Goal: Transaction & Acquisition: Purchase product/service

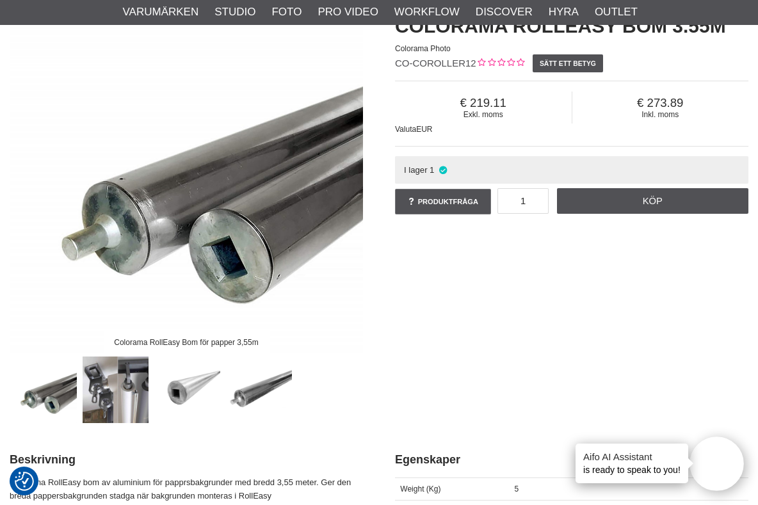
scroll to position [144, 0]
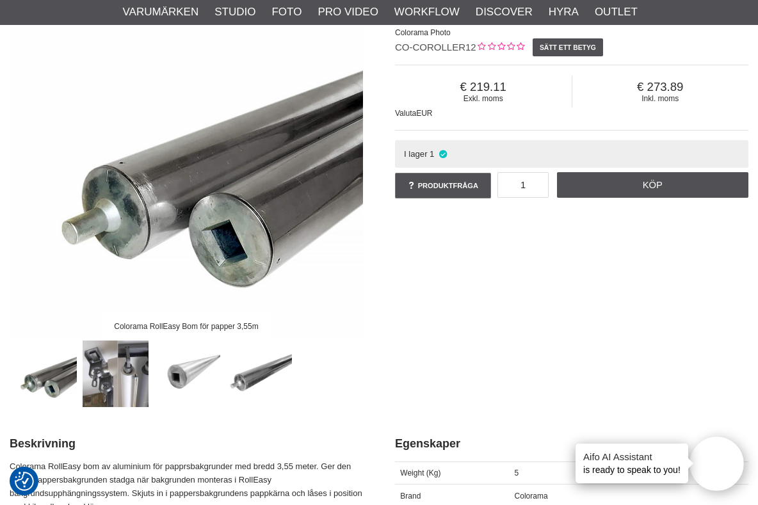
click at [123, 379] on img at bounding box center [116, 373] width 67 height 67
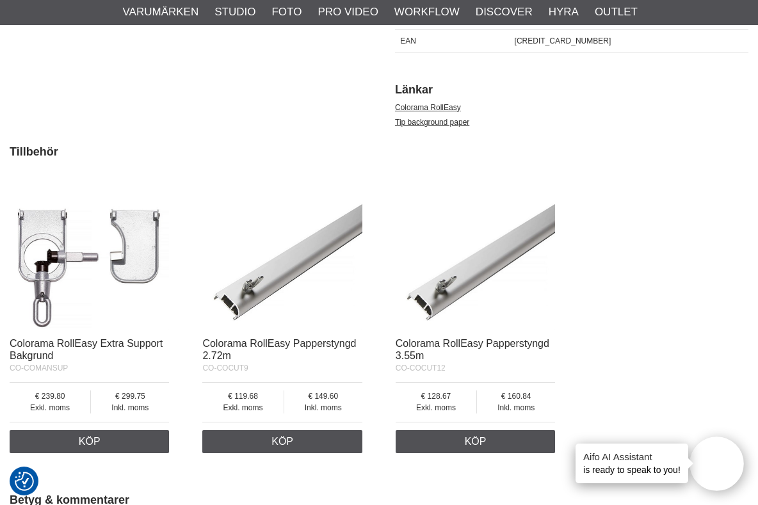
scroll to position [644, 0]
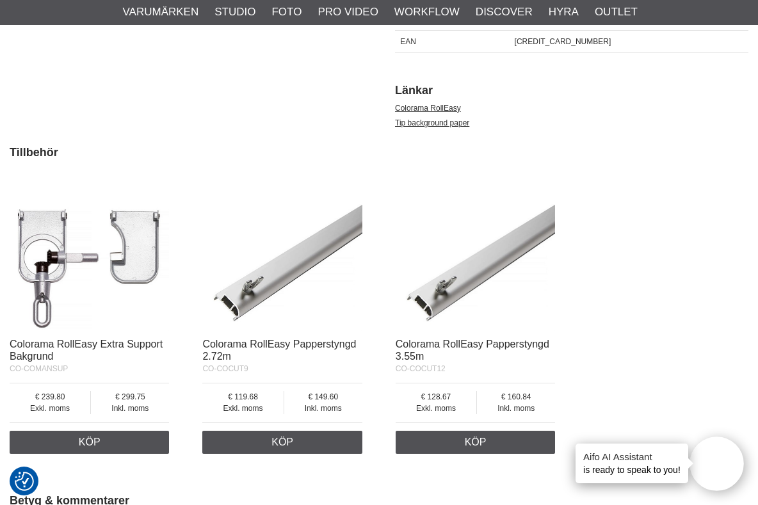
click at [62, 261] on img at bounding box center [89, 250] width 159 height 159
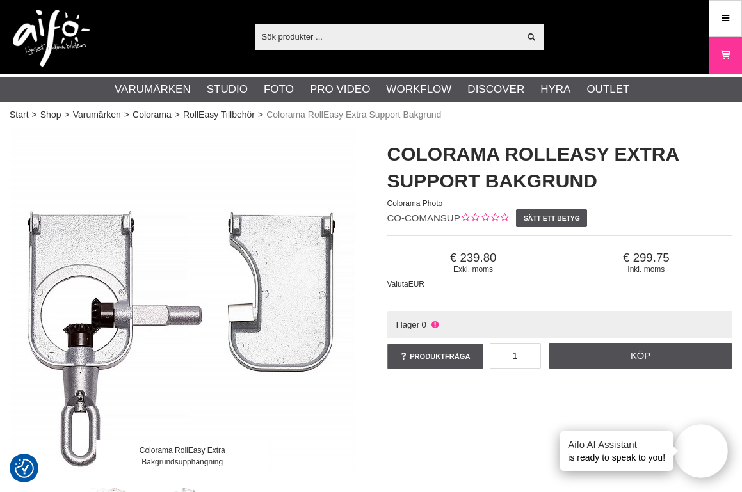
click at [334, 38] on input "text" at bounding box center [387, 36] width 264 height 19
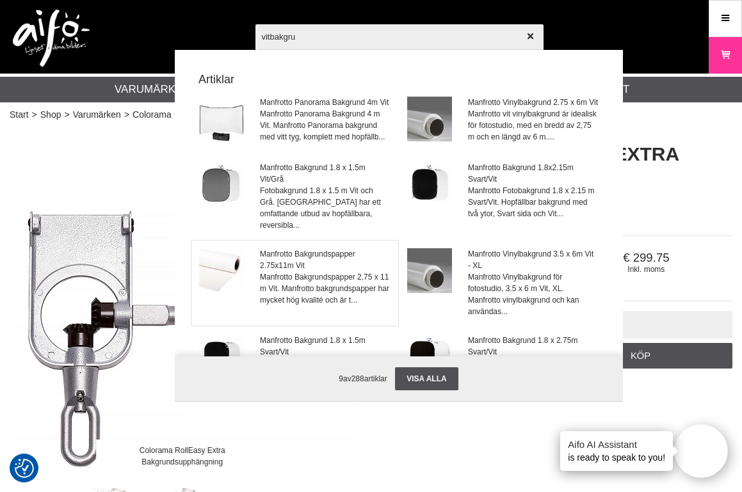
type input "vitbakgru"
click at [279, 266] on span "Manfrotto Bakgrundspapper 2.75x11m Vit" at bounding box center [325, 259] width 130 height 23
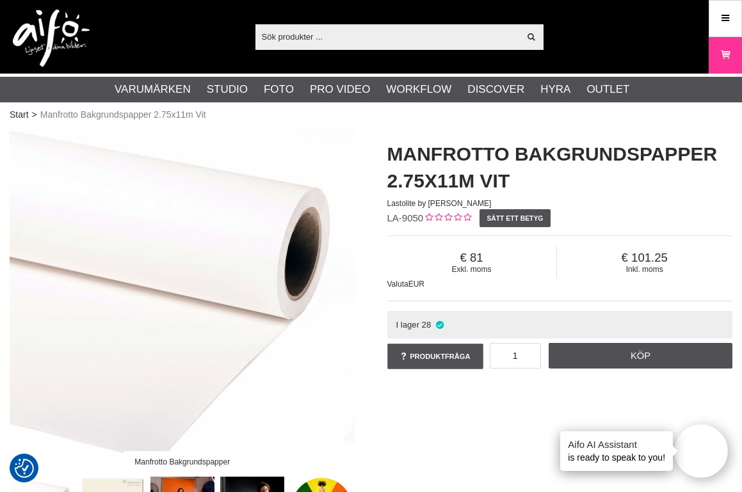
click at [392, 154] on h1 "Manfrotto Bakgrundspapper 2.75x11m Vit" at bounding box center [560, 168] width 346 height 54
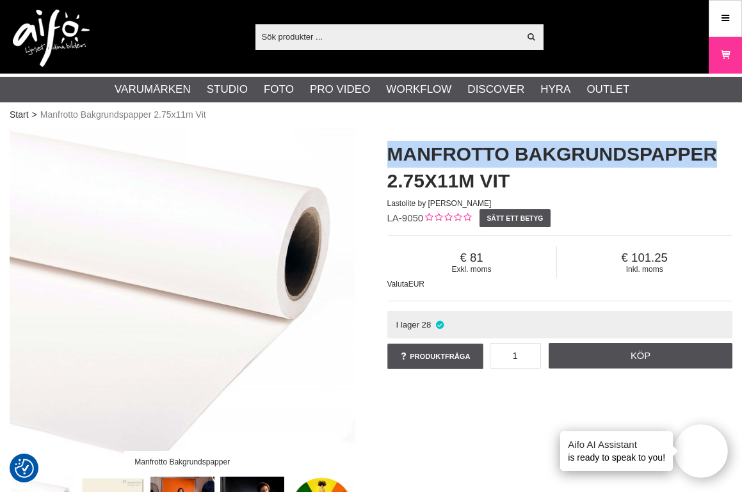
drag, startPoint x: 389, startPoint y: 155, endPoint x: 712, endPoint y: 159, distance: 323.1
click at [712, 159] on h1 "Manfrotto Bakgrundspapper 2.75x11m Vit" at bounding box center [560, 168] width 346 height 54
copy h1 "Manfrotto Bakgrundspapper"
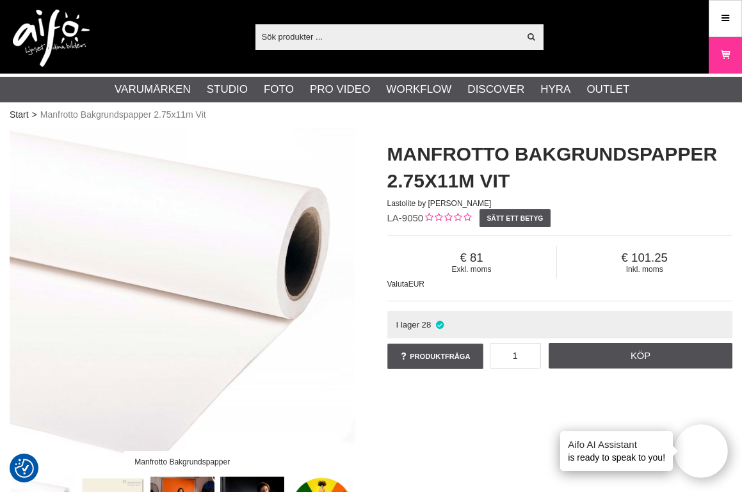
click at [420, 33] on input "text" at bounding box center [387, 36] width 264 height 19
paste input "Manfrotto Bakgrundspapper"
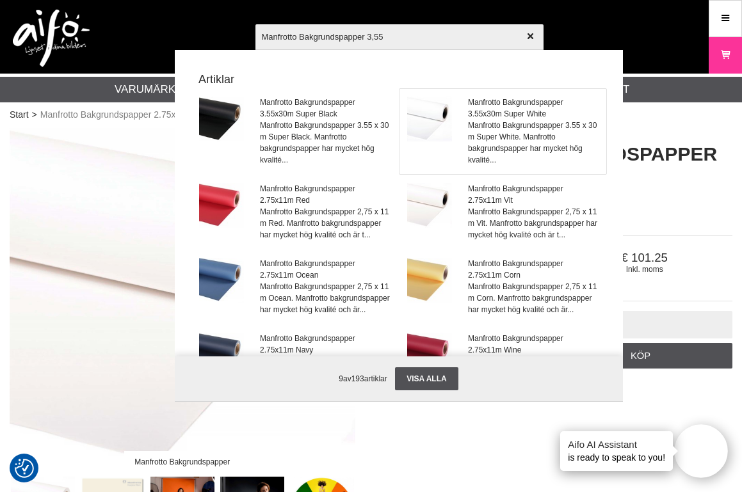
type input "Manfrotto Bakgrundspapper 3,55"
click at [500, 131] on span "Manfrotto Bakgrundspapper 3.55 x 30 m Super White. Manfrotto bakgrundspapper ha…" at bounding box center [533, 143] width 130 height 46
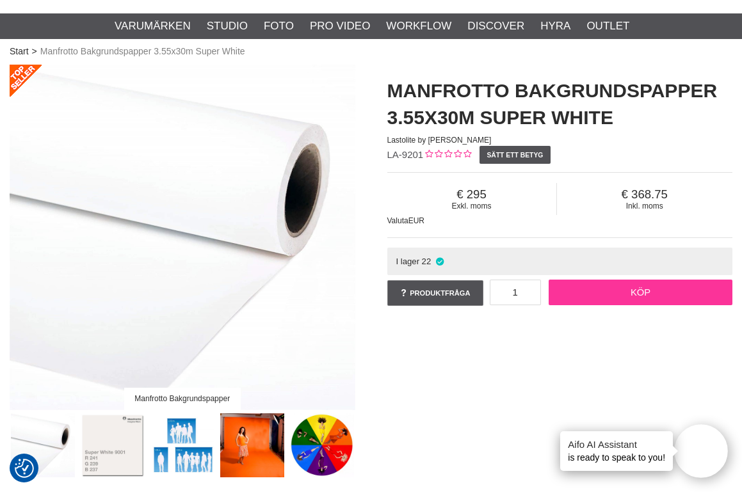
scroll to position [77, 0]
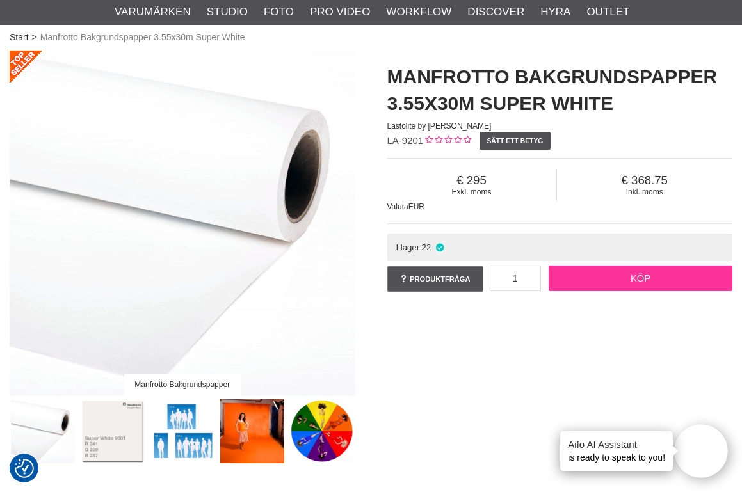
click at [648, 276] on link "Köp" at bounding box center [640, 279] width 184 height 26
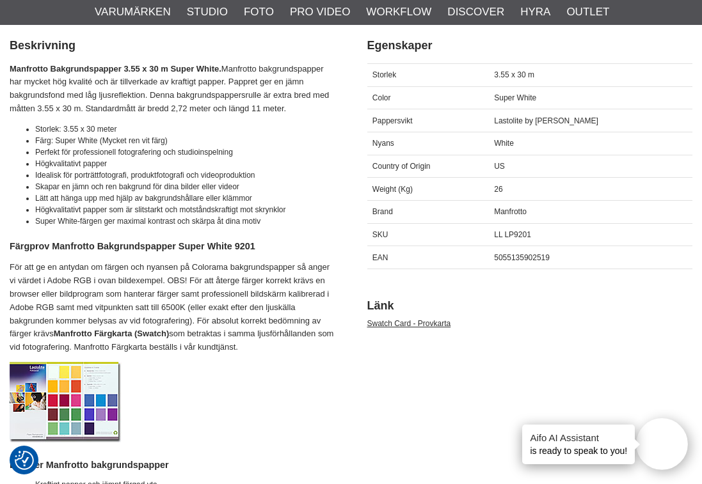
scroll to position [0, 0]
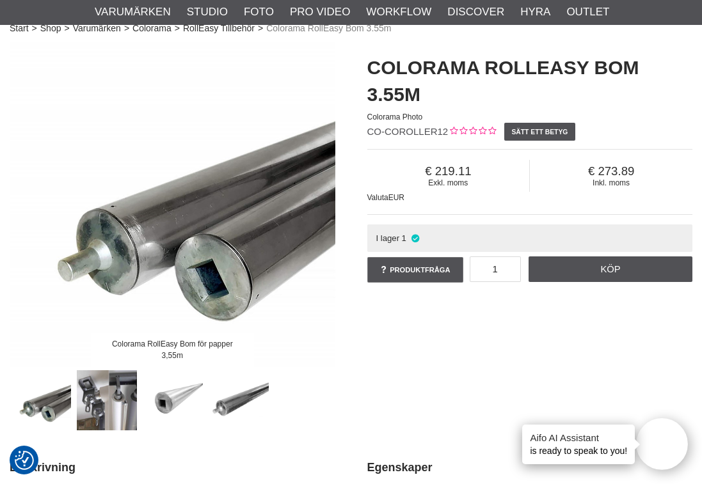
scroll to position [80, 0]
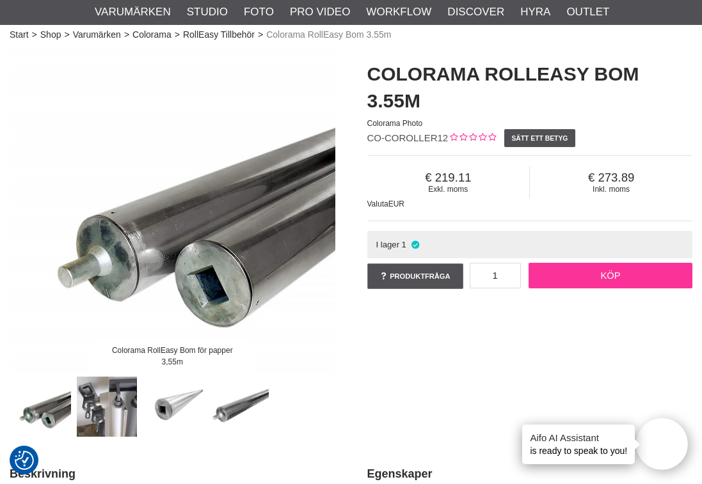
click at [585, 282] on link "Köp" at bounding box center [610, 276] width 164 height 26
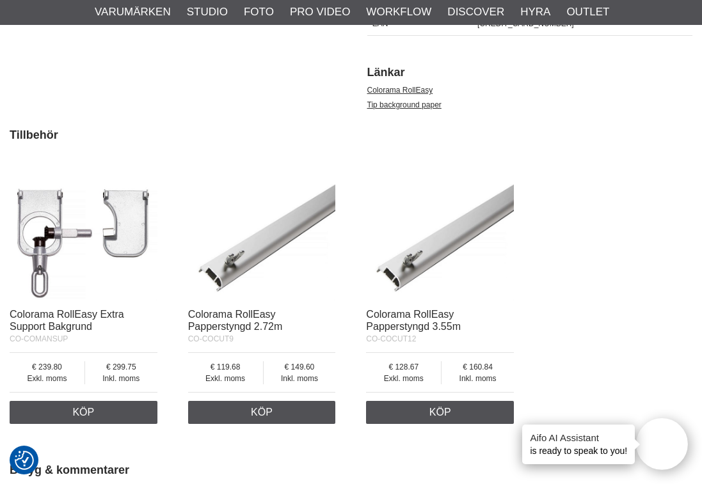
scroll to position [634, 0]
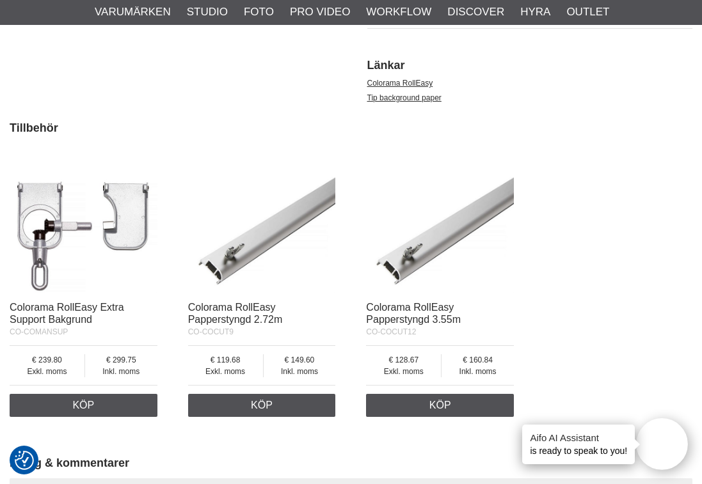
click at [74, 257] on img at bounding box center [84, 221] width 148 height 148
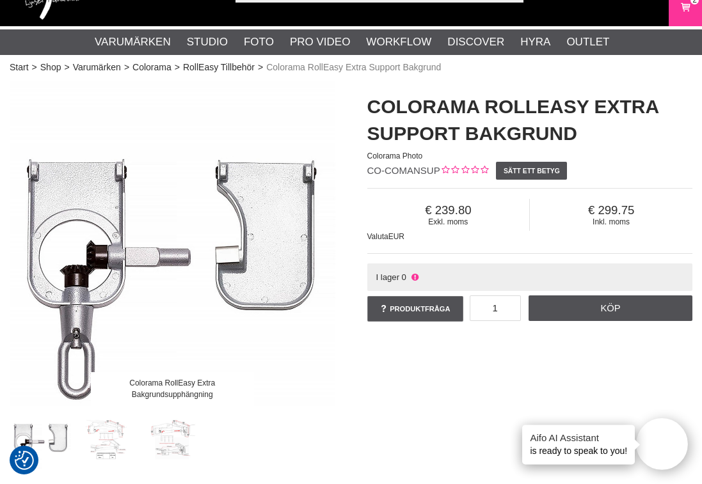
scroll to position [48, 0]
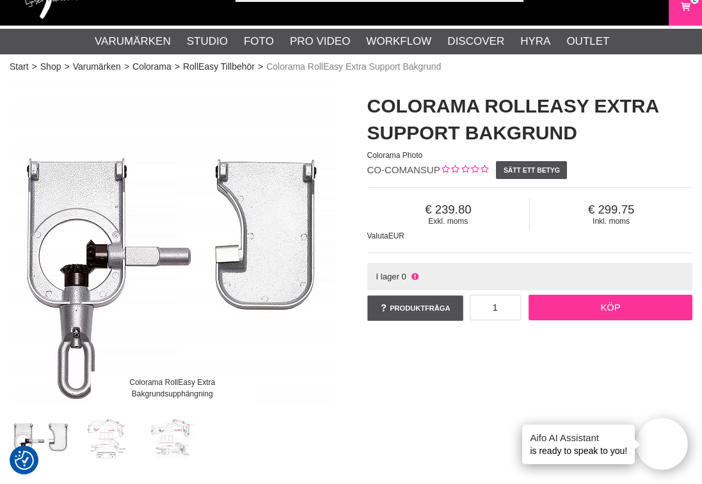
click at [606, 303] on link "Köp" at bounding box center [610, 308] width 164 height 26
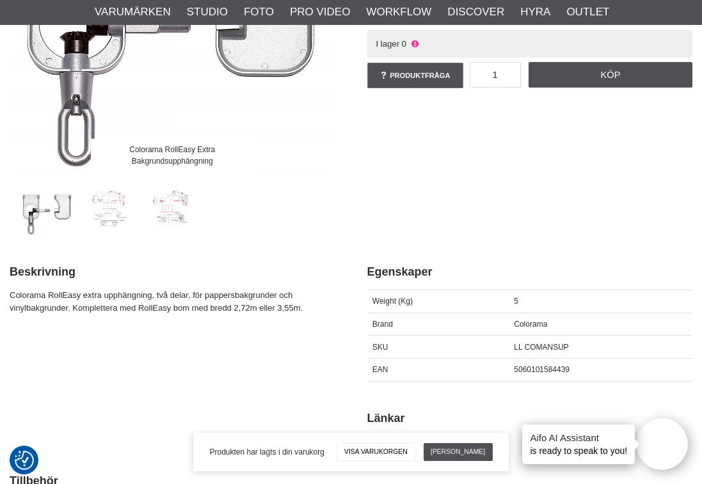
scroll to position [312, 0]
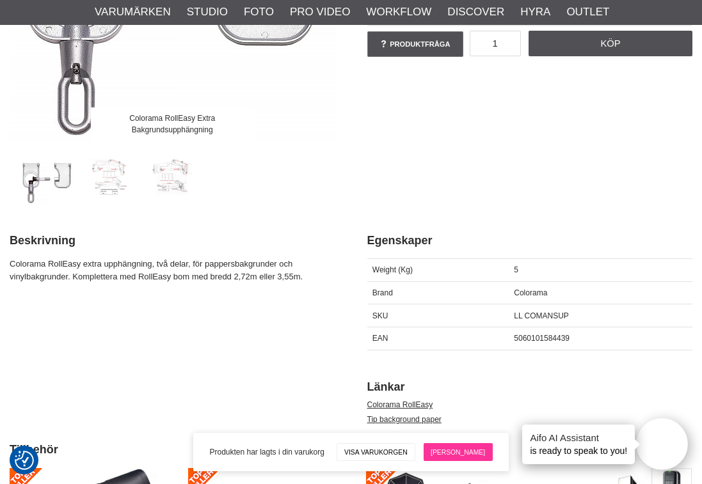
click at [454, 456] on link "[PERSON_NAME]" at bounding box center [458, 452] width 69 height 18
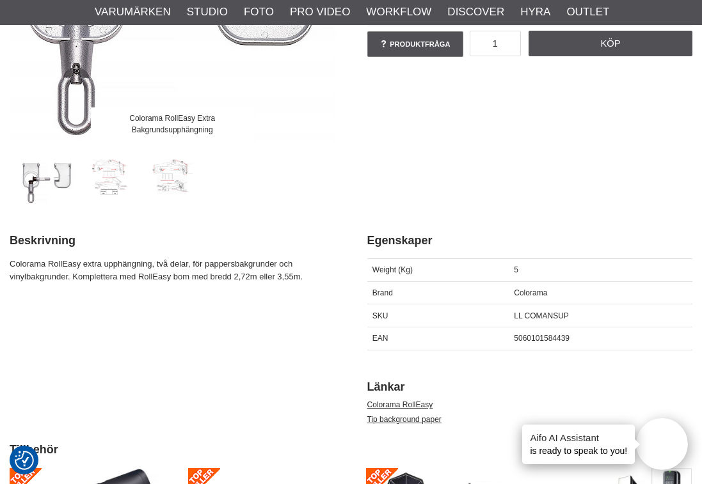
scroll to position [318, 0]
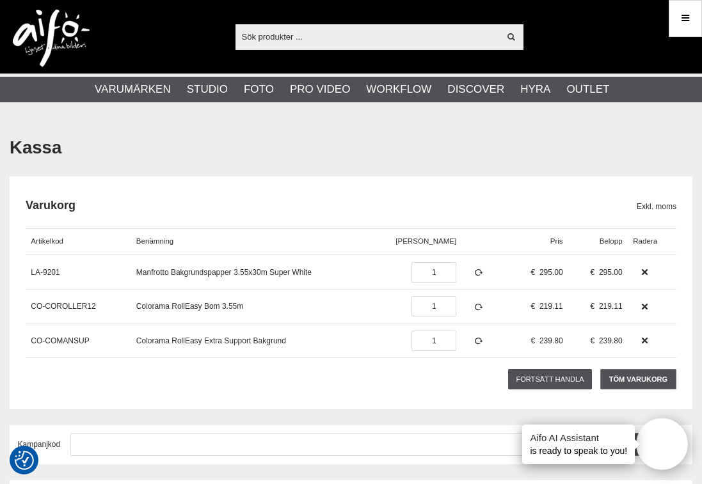
scroll to position [22, 0]
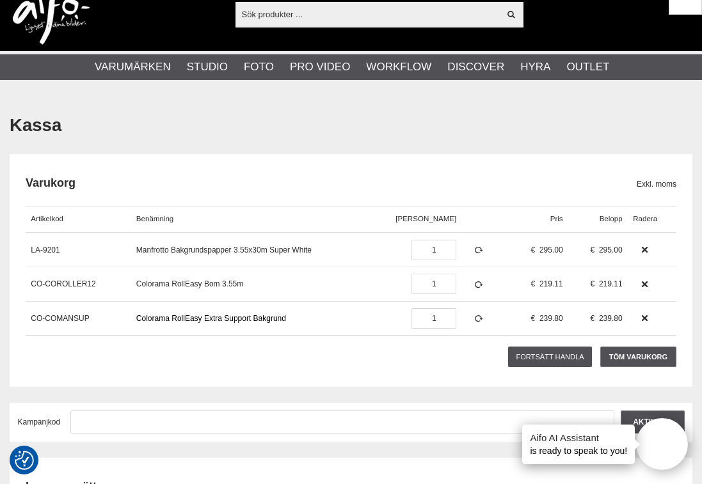
click at [255, 321] on link "Colorama RollEasy Extra Support Bakgrund" at bounding box center [211, 318] width 150 height 9
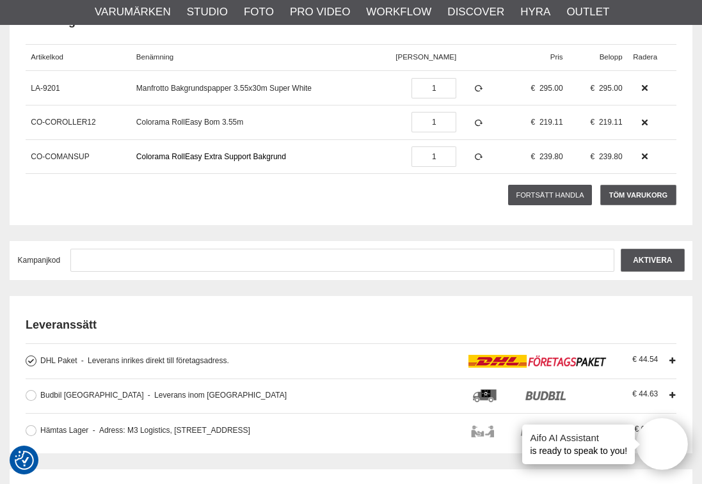
scroll to position [188, 0]
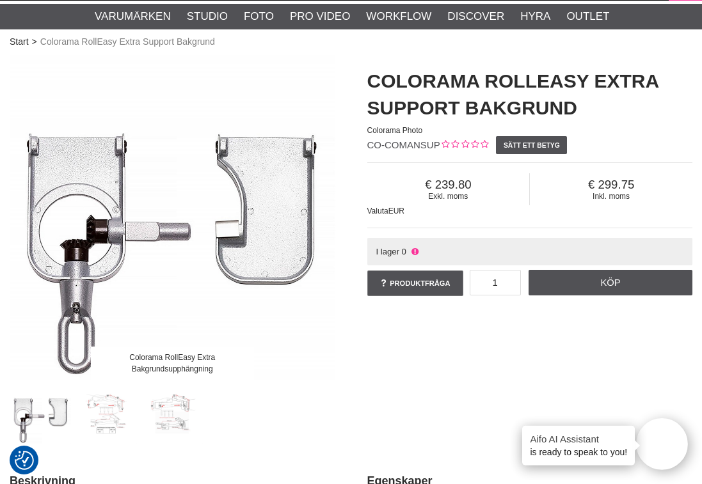
scroll to position [74, 0]
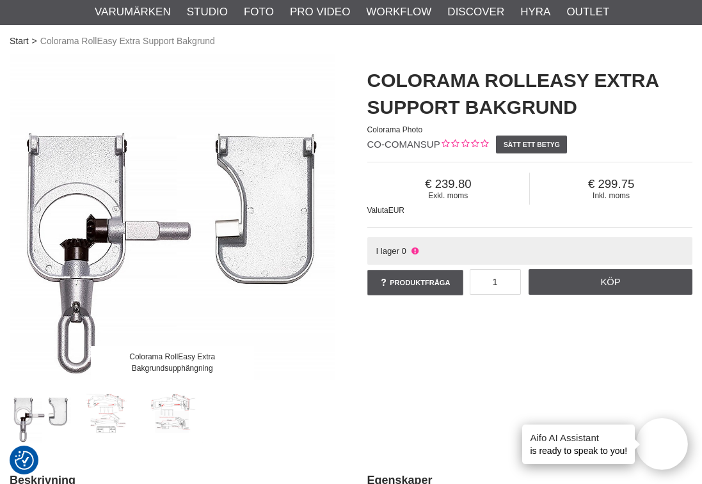
click at [112, 419] on img at bounding box center [107, 413] width 61 height 61
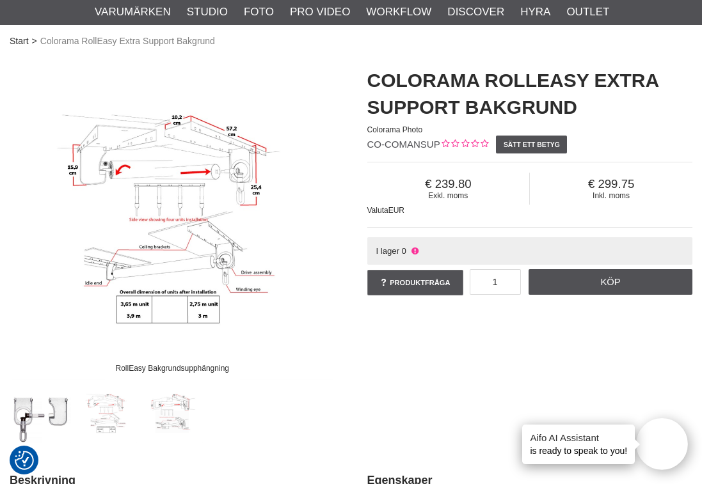
click at [177, 409] on img at bounding box center [173, 413] width 61 height 61
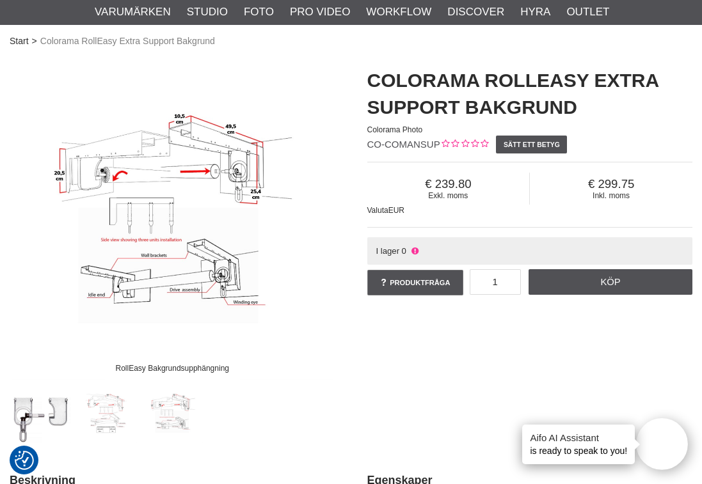
click at [113, 414] on img at bounding box center [107, 413] width 61 height 61
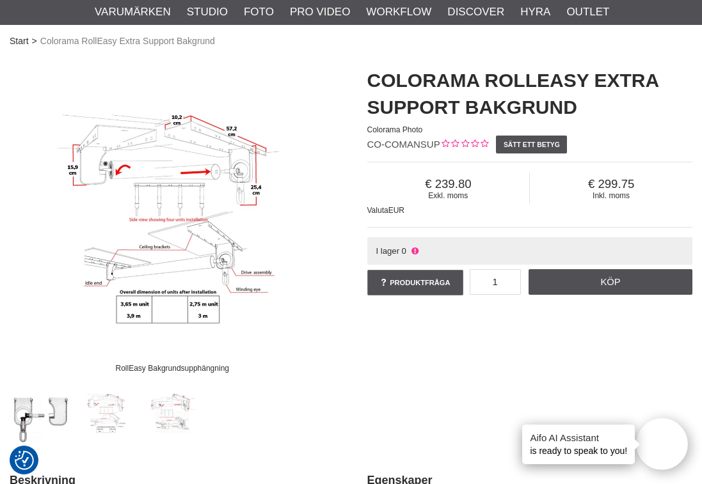
click at [61, 424] on img at bounding box center [41, 413] width 61 height 61
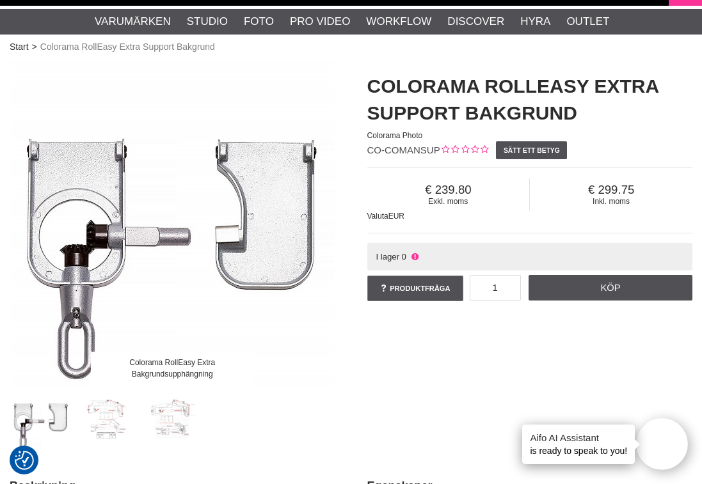
scroll to position [58, 0]
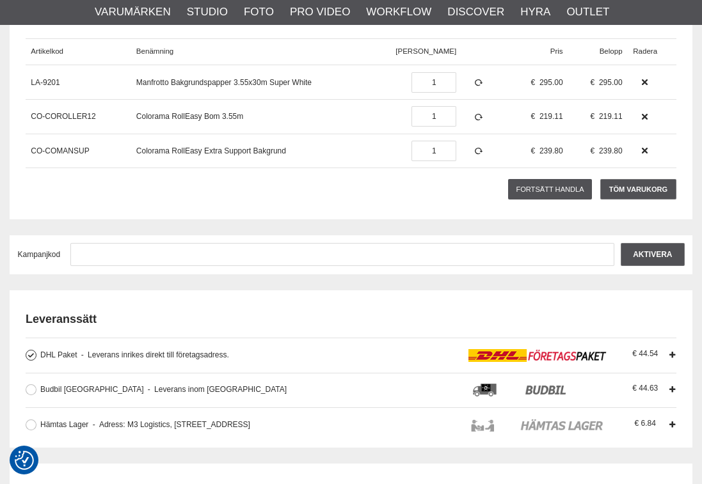
scroll to position [189, 0]
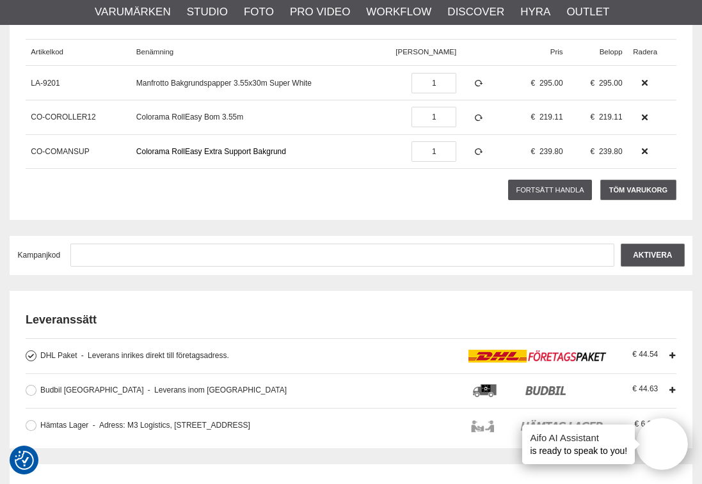
click at [174, 153] on link "Colorama RollEasy Extra Support Bakgrund" at bounding box center [211, 151] width 150 height 9
click at [74, 152] on link "CO-COMANSUP" at bounding box center [60, 151] width 58 height 9
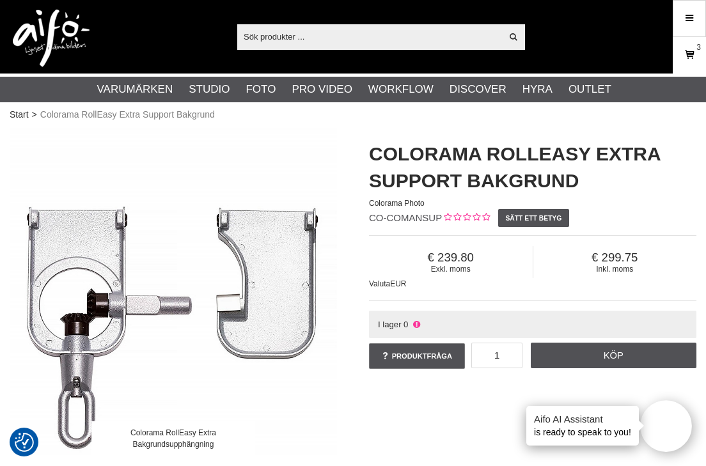
click at [694, 48] on icon at bounding box center [689, 55] width 13 height 14
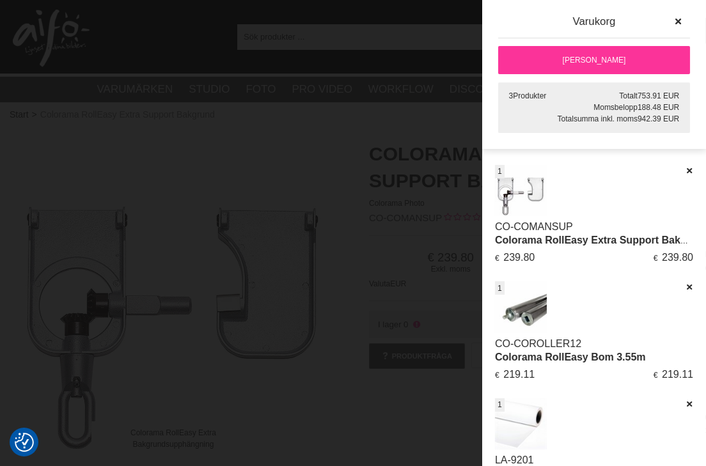
click at [622, 63] on link "[PERSON_NAME]" at bounding box center [594, 60] width 192 height 28
